Goal: Information Seeking & Learning: Find specific fact

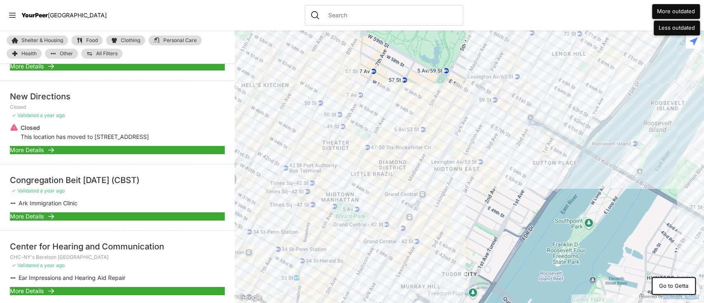
scroll to position [1250, 0]
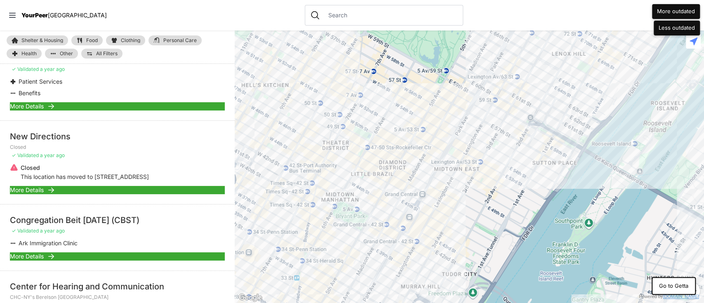
click at [36, 186] on span "More Details" at bounding box center [27, 190] width 34 height 8
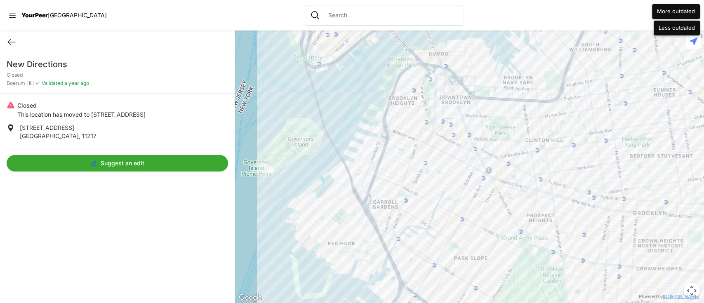
click at [21, 58] on div "New Directions Closed [GEOGRAPHIC_DATA] ✓ Validated a year ago Closed This loca…" at bounding box center [117, 116] width 235 height 124
click at [20, 68] on h1 "New Directions" at bounding box center [117, 65] width 221 height 12
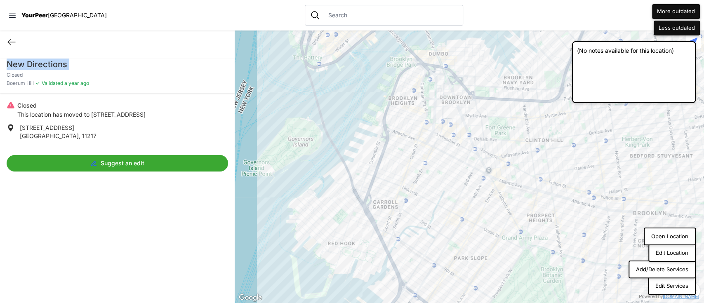
copy h1 "New Directions"
drag, startPoint x: 91, startPoint y: 112, endPoint x: 139, endPoint y: 117, distance: 47.7
click at [139, 117] on p "This location has moved to [STREET_ADDRESS]" at bounding box center [81, 114] width 128 height 8
click at [48, 125] on span "[STREET_ADDRESS]" at bounding box center [47, 127] width 54 height 7
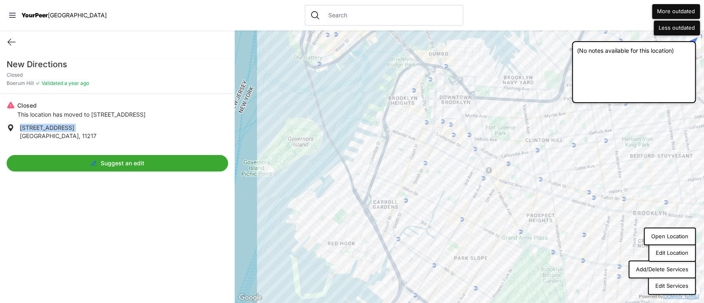
click at [48, 125] on span "[STREET_ADDRESS]" at bounding box center [47, 127] width 54 height 7
copy p "[STREET_ADDRESS]"
click at [671, 272] on button "Add/Delete Services" at bounding box center [661, 269] width 67 height 18
